Goal: Find specific fact: Find contact information

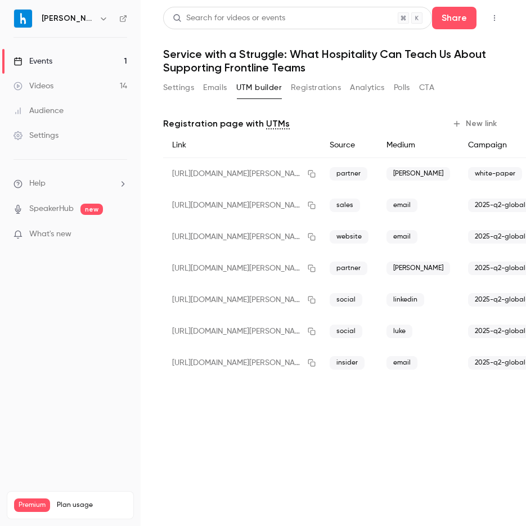
click at [98, 59] on link "Events 1" at bounding box center [70, 61] width 141 height 25
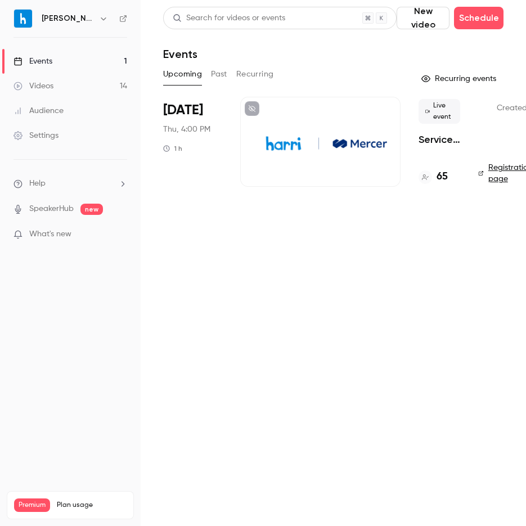
click at [451, 181] on div "65" at bounding box center [439, 176] width 42 height 15
click at [443, 182] on h4 "65" at bounding box center [441, 176] width 11 height 15
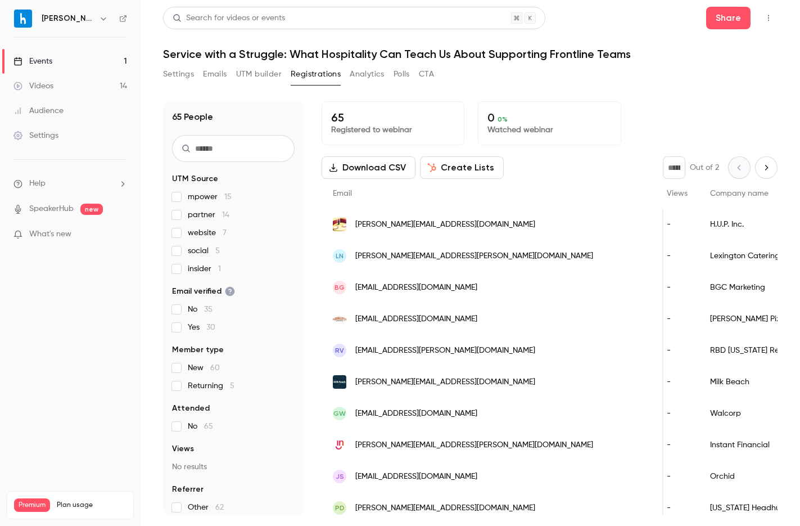
scroll to position [0, 334]
drag, startPoint x: 562, startPoint y: 221, endPoint x: 502, endPoint y: 225, distance: 60.9
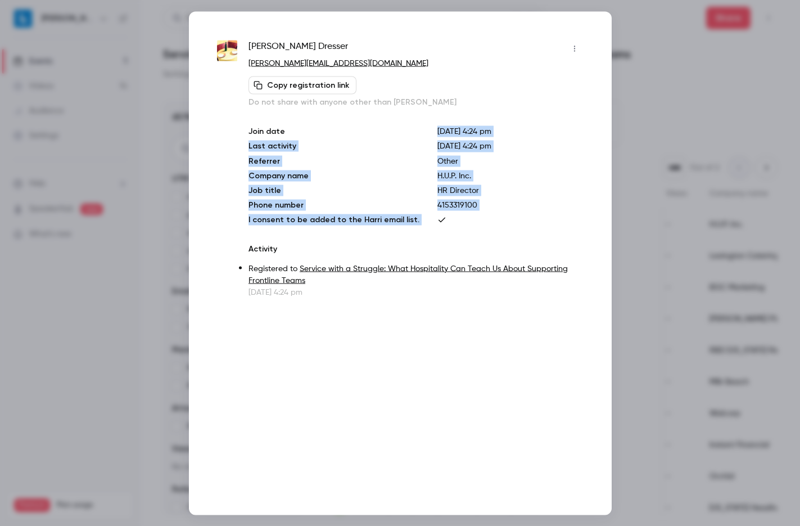
drag, startPoint x: 399, startPoint y: 227, endPoint x: 434, endPoint y: 115, distance: 117.1
click at [434, 115] on div "Samantha Dresser samantha.dresser@realrestaurants.com Copy registration link Do…" at bounding box center [416, 168] width 335 height 258
click at [433, 115] on div "Samantha Dresser samantha.dresser@realrestaurants.com Copy registration link Do…" at bounding box center [416, 168] width 335 height 258
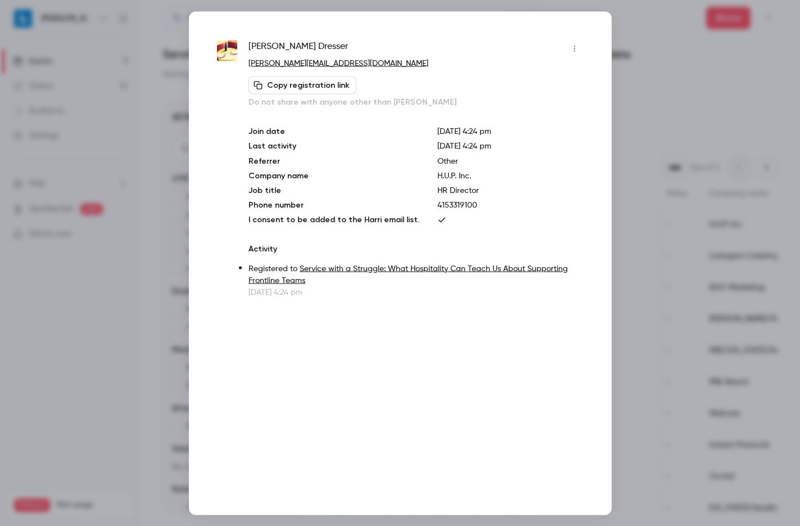
click at [525, 141] on div at bounding box center [400, 263] width 800 height 526
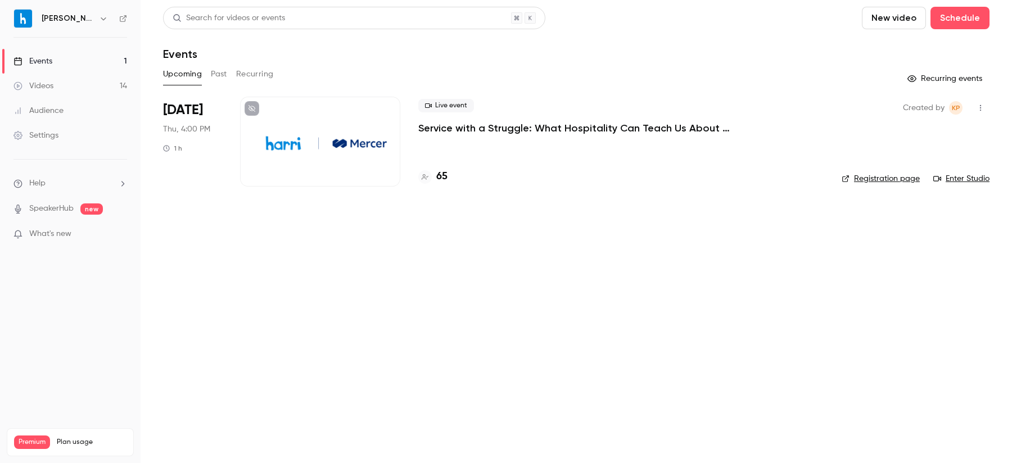
click at [440, 177] on h4 "65" at bounding box center [441, 176] width 11 height 15
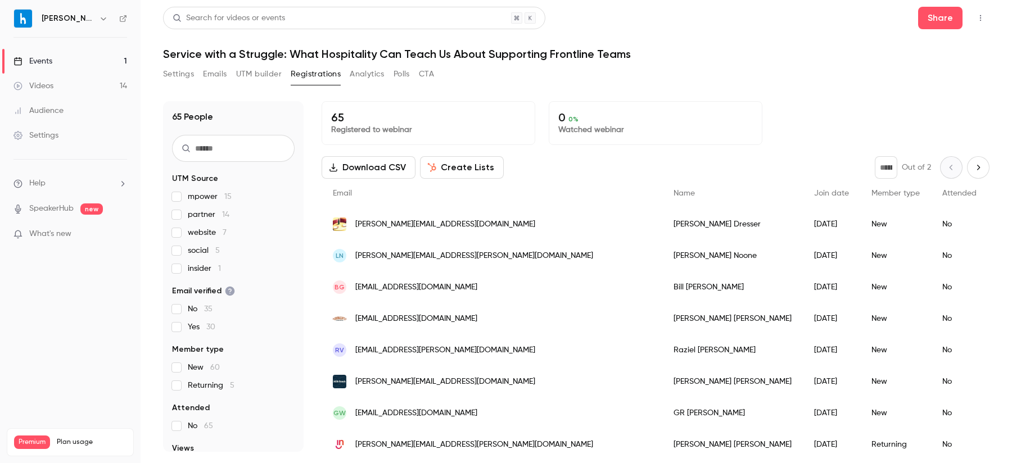
click at [663, 257] on div "Laura Noone" at bounding box center [733, 255] width 141 height 31
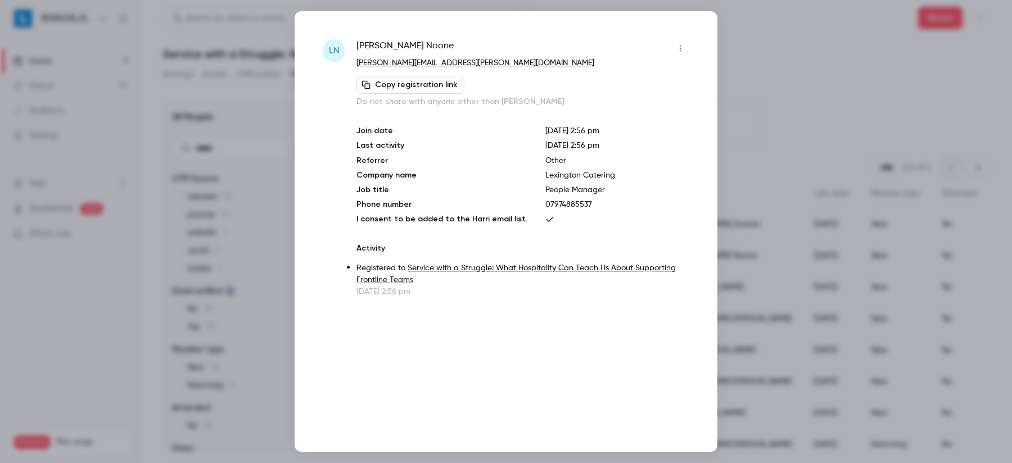
click at [614, 198] on div "Join date Sep 1, 2025 2:56 pm Last activity Sep 1, 2025 2:56 pm Referrer Other …" at bounding box center [523, 175] width 333 height 100
click at [569, 181] on div "Join date Sep 1, 2025 2:56 pm Last activity Sep 1, 2025 2:56 pm Referrer Other …" at bounding box center [523, 175] width 333 height 100
click at [568, 176] on p "Lexington Catering" at bounding box center [618, 175] width 144 height 11
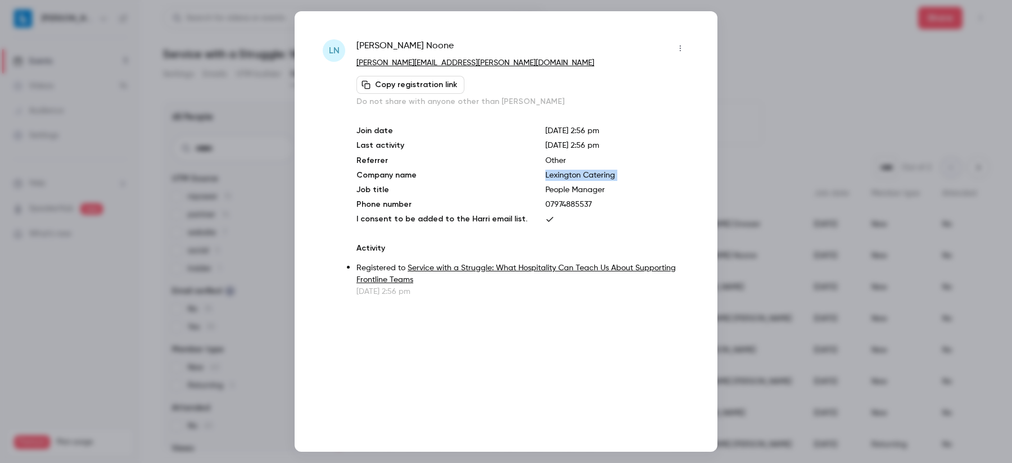
click at [568, 176] on p "Lexington Catering" at bounding box center [618, 175] width 144 height 11
copy p "Lexington Catering"
click at [417, 132] on p "Join date" at bounding box center [442, 130] width 171 height 11
